Goal: Go to known website: Access a specific website the user already knows

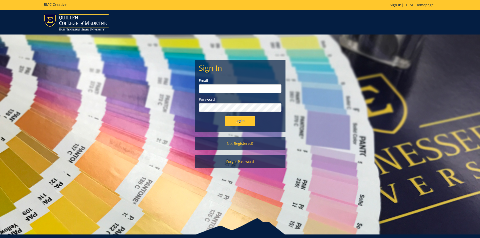
type input "[EMAIL_ADDRESS][DOMAIN_NAME]"
click at [245, 121] on input "Login" at bounding box center [240, 121] width 30 height 10
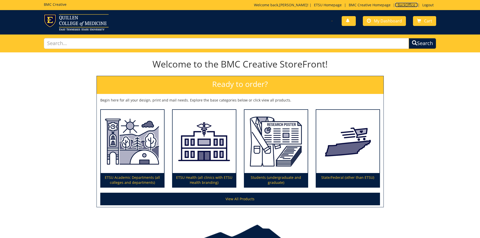
click at [403, 4] on link "BackOffice" at bounding box center [406, 5] width 23 height 5
